Goal: Task Accomplishment & Management: Manage account settings

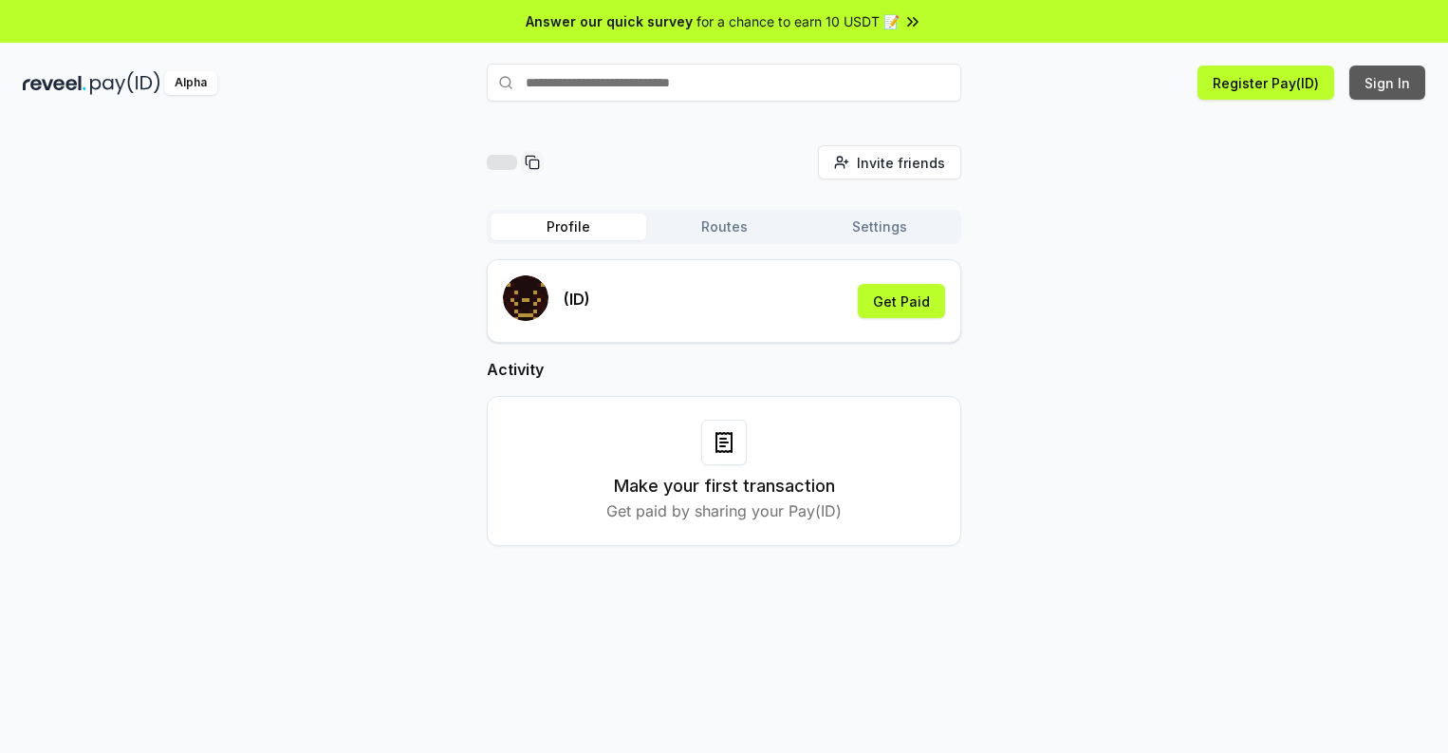
click at [1389, 83] on button "Sign In" at bounding box center [1388, 82] width 76 height 34
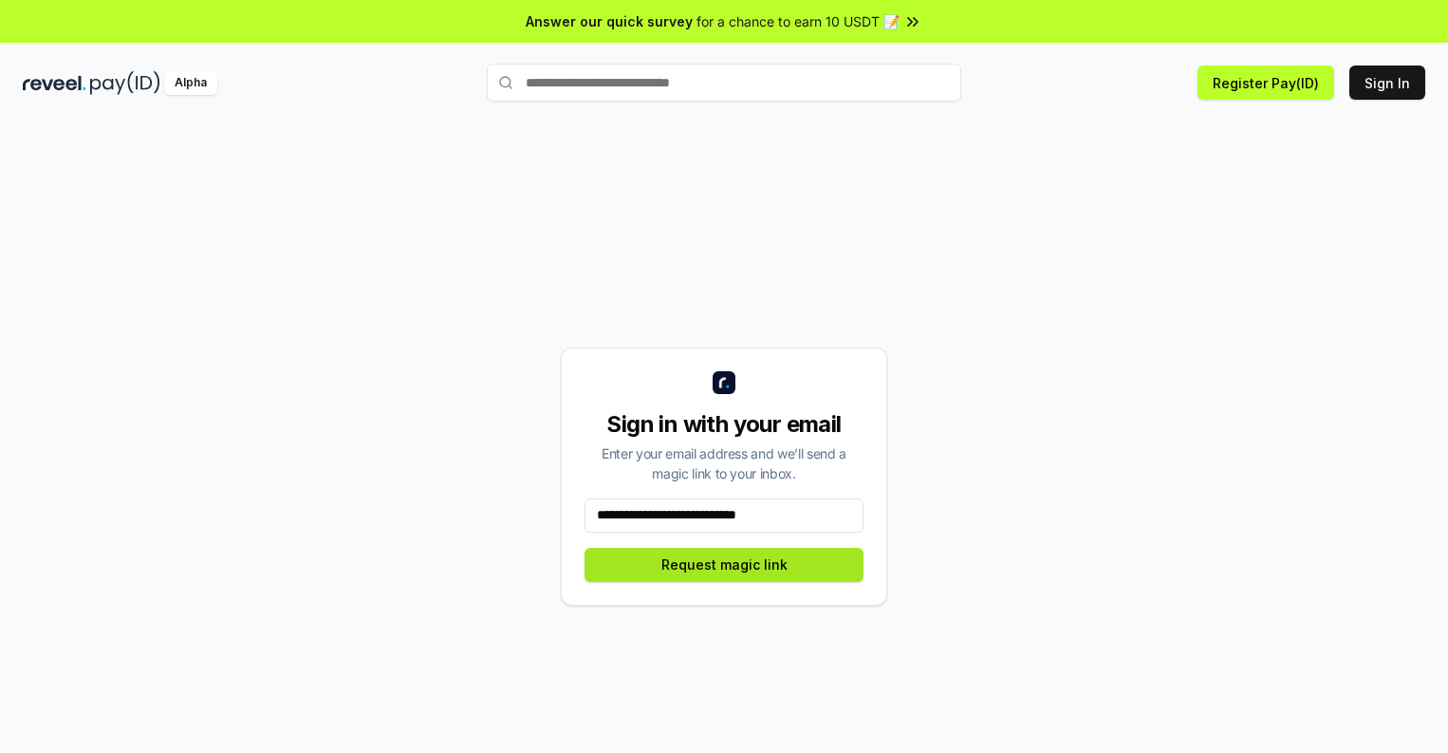
type input "**********"
click at [724, 564] on button "Request magic link" at bounding box center [724, 565] width 279 height 34
